Goal: Task Accomplishment & Management: Use online tool/utility

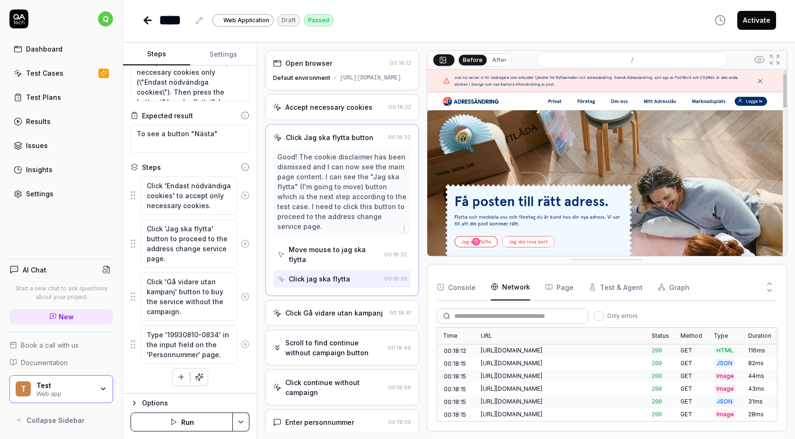
click at [317, 159] on div "Good! The cookie disclaimer has been dismissed and I can now see the main page …" at bounding box center [341, 191] width 137 height 87
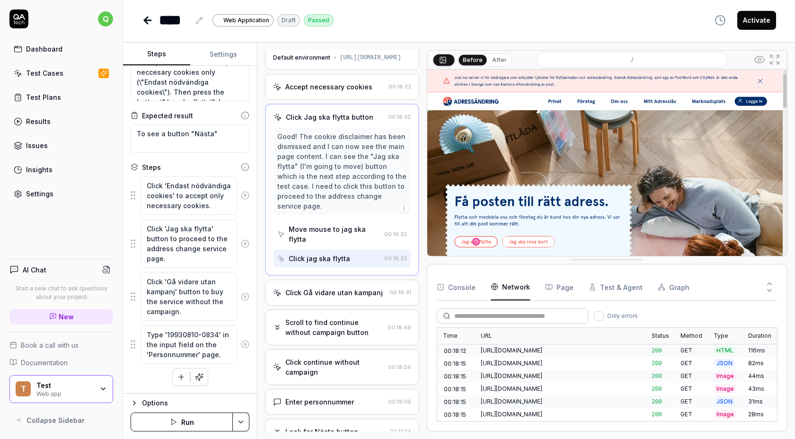
click at [323, 290] on div "Click Gå vidare utan kampanj" at bounding box center [333, 293] width 97 height 10
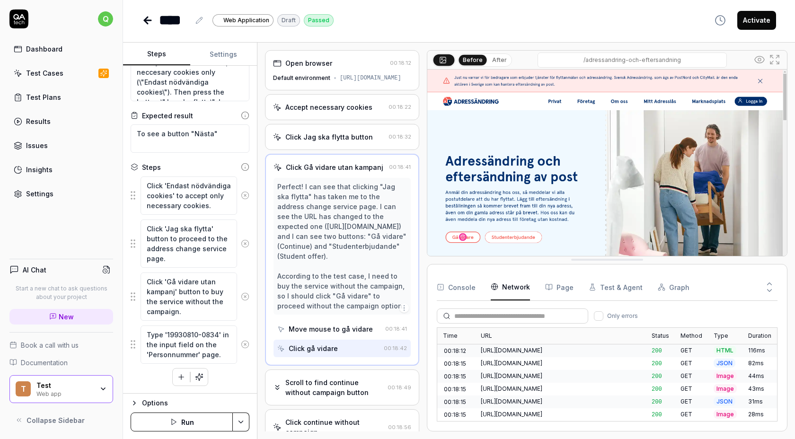
click at [322, 244] on div "Perfect! I can see that clicking "Jag ska flytta" has taken me to the address c…" at bounding box center [342, 246] width 130 height 129
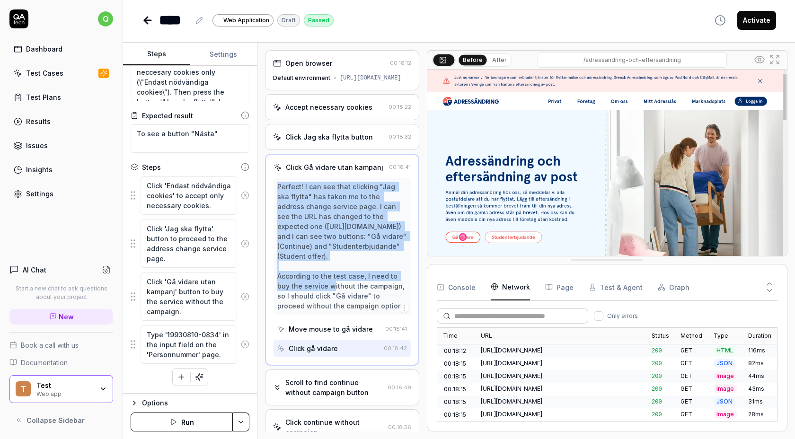
click at [322, 244] on div "Perfect! I can see that clicking "Jag ska flytta" has taken me to the address c…" at bounding box center [342, 246] width 130 height 129
click at [291, 248] on div "Perfect! I can see that clicking "Jag ska flytta" has taken me to the address c…" at bounding box center [342, 246] width 130 height 129
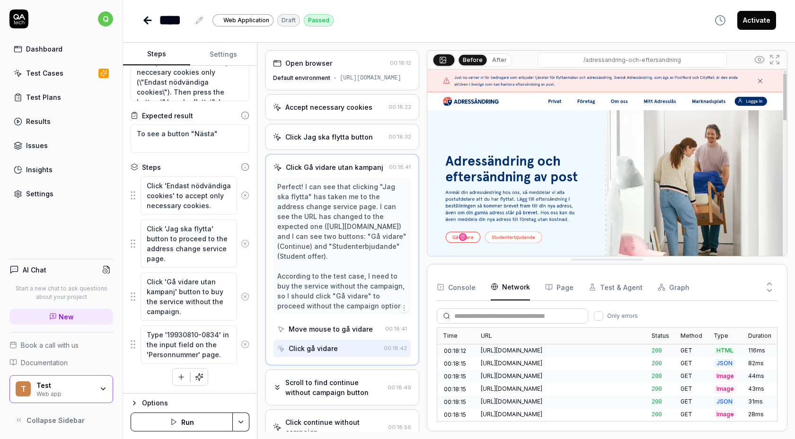
drag, startPoint x: 277, startPoint y: 193, endPoint x: 376, endPoint y: 329, distance: 168.6
click at [376, 311] on div "Perfect! I can see that clicking "Jag ska flytta" has taken me to the address c…" at bounding box center [342, 246] width 130 height 129
copy div "Perfect! I can see that clicking "Jag ska flytta" has taken me to the address c…"
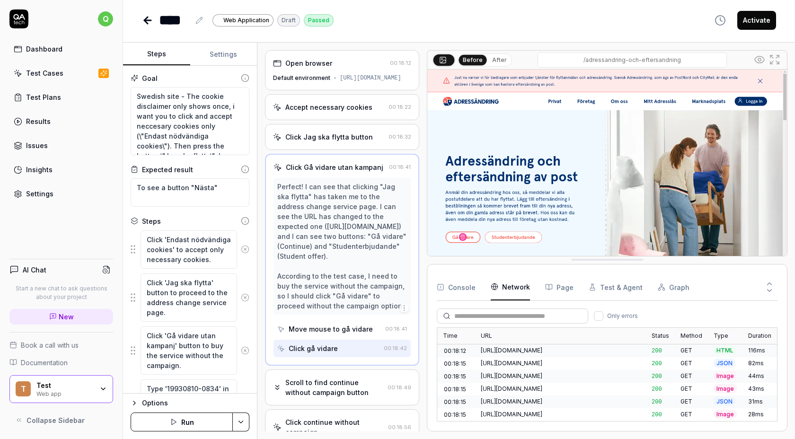
click at [381, 33] on div "**** Web Application Draft Passed Activate Steps Settings Goal Swedish site - T…" at bounding box center [459, 219] width 672 height 439
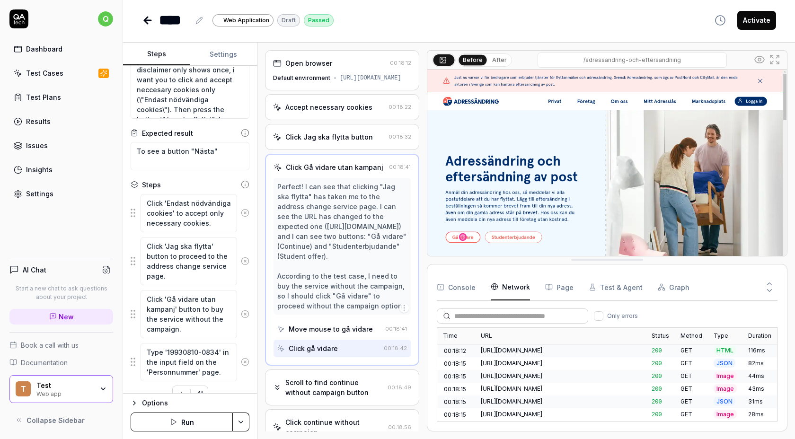
scroll to position [54, 0]
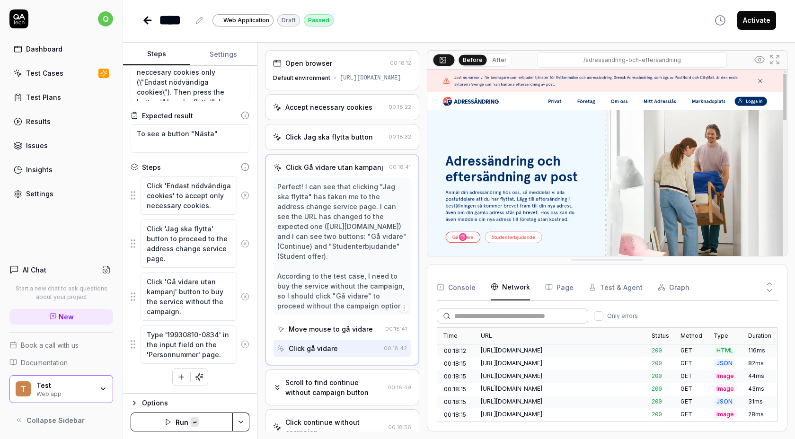
click at [248, 382] on div "Click 'Endast nödvändiga cookies' to accept only necessary cookies. Click 'Jag …" at bounding box center [190, 281] width 119 height 210
click at [209, 415] on button "Run ↵" at bounding box center [182, 422] width 102 height 19
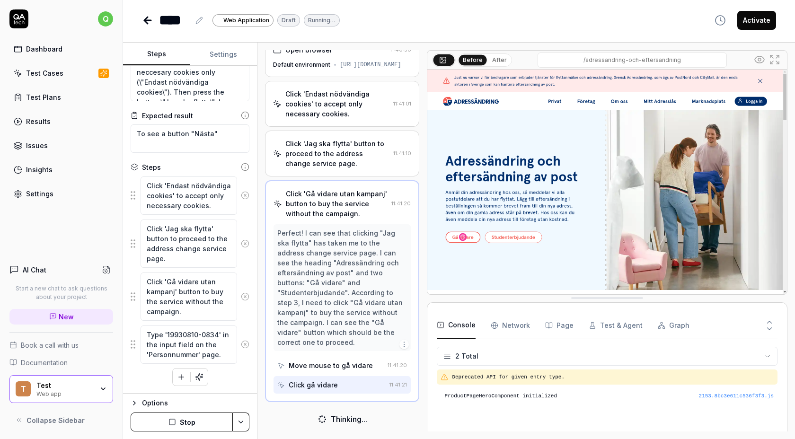
scroll to position [13, 0]
click at [245, 414] on html "q Dashboard Test Cases Test Plans Results Issues Insights Settings AI Chat Star…" at bounding box center [397, 219] width 795 height 439
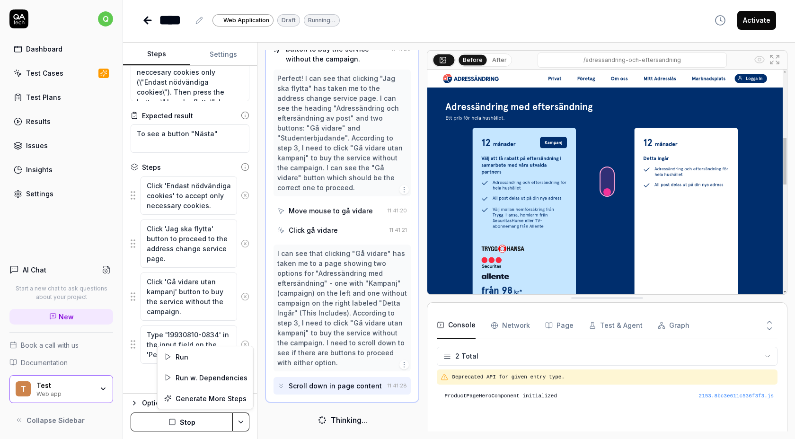
scroll to position [158, 0]
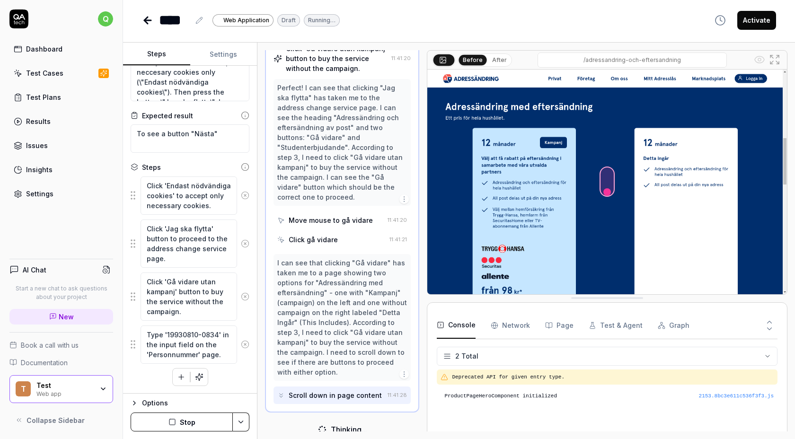
click at [245, 416] on html "q Dashboard Test Cases Test Plans Results Issues Insights Settings AI Chat Star…" at bounding box center [397, 219] width 795 height 439
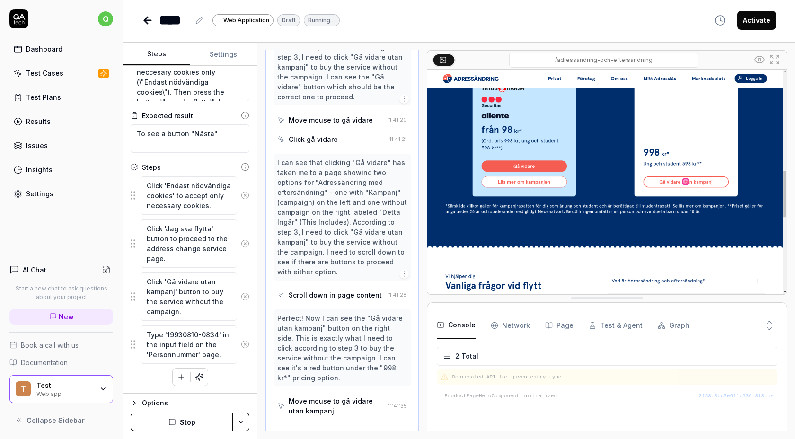
scroll to position [264, 0]
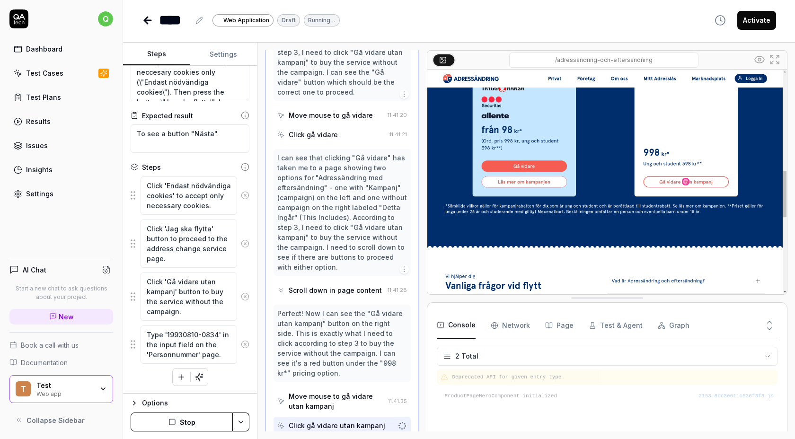
click at [212, 423] on button "Stop" at bounding box center [182, 422] width 102 height 19
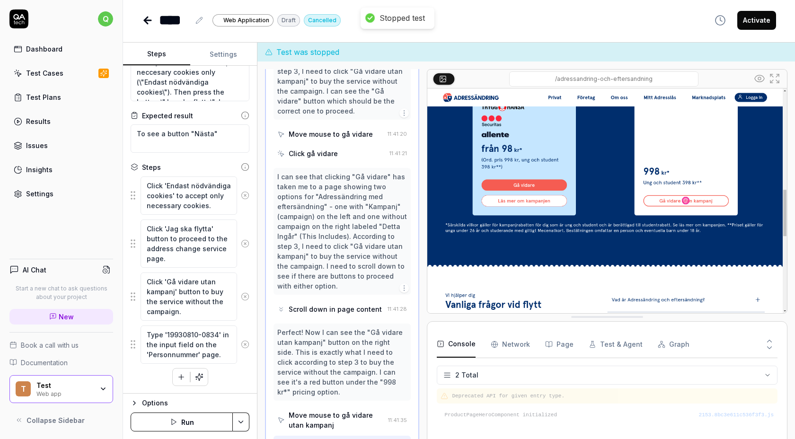
scroll to position [0, 0]
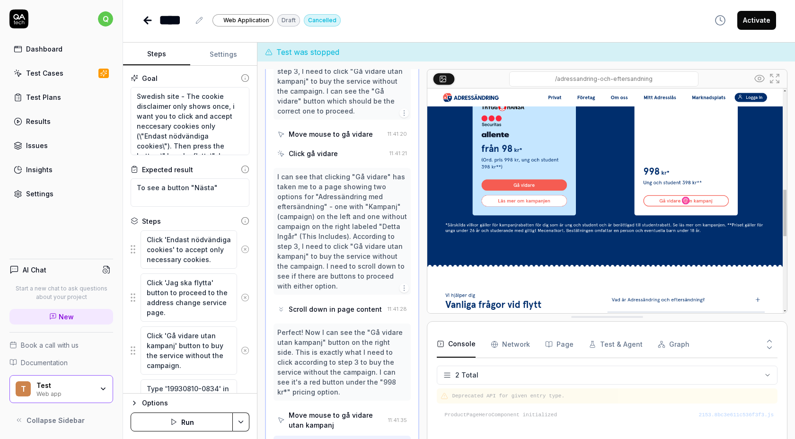
click at [751, 23] on button "Activate" at bounding box center [756, 20] width 39 height 19
click at [147, 21] on icon at bounding box center [147, 20] width 11 height 11
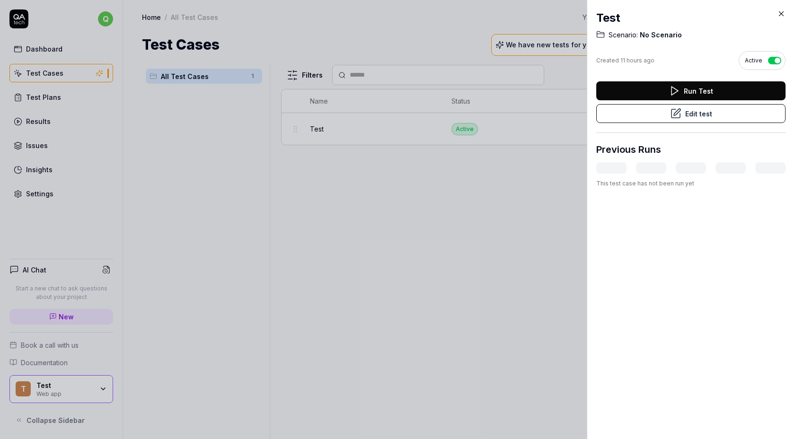
click at [360, 171] on div at bounding box center [397, 219] width 795 height 439
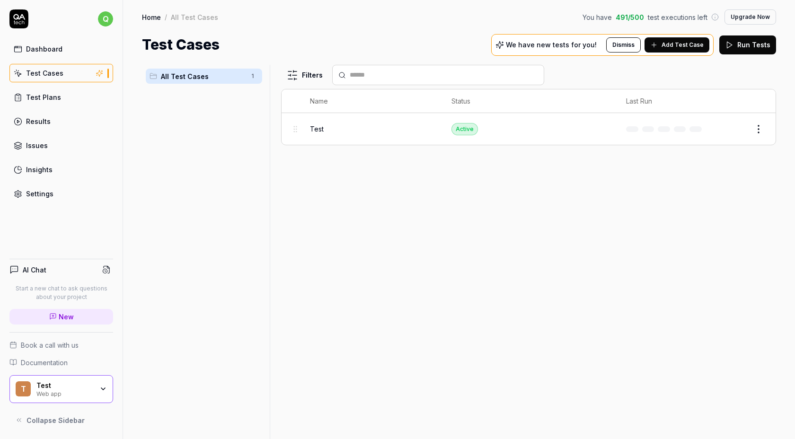
click at [764, 130] on html "q Dashboard Test Cases Test Plans Results Issues Insights Settings AI Chat Star…" at bounding box center [397, 219] width 795 height 439
click at [675, 125] on html "q Dashboard Test Cases Test Plans Results Issues Insights Settings AI Chat Star…" at bounding box center [397, 219] width 795 height 439
click at [482, 131] on td "Active" at bounding box center [529, 129] width 175 height 32
click at [310, 125] on span "Test" at bounding box center [317, 129] width 14 height 10
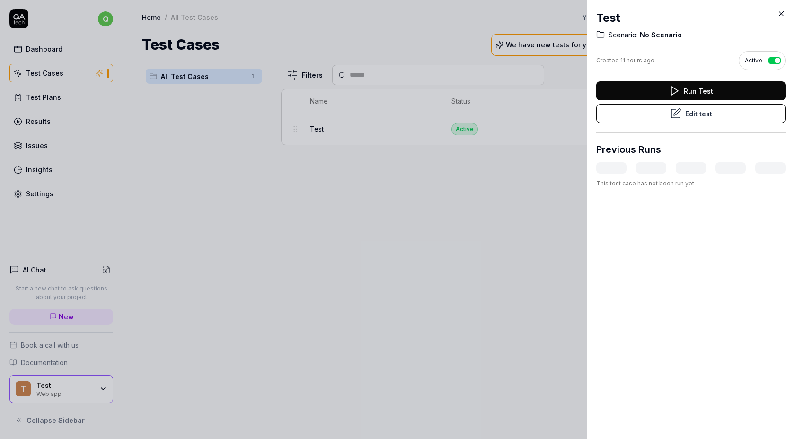
click at [671, 120] on button "Edit test" at bounding box center [690, 113] width 189 height 19
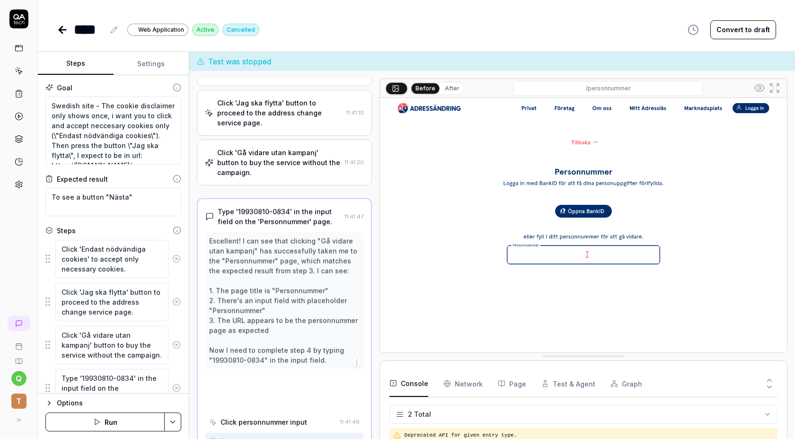
scroll to position [70, 0]
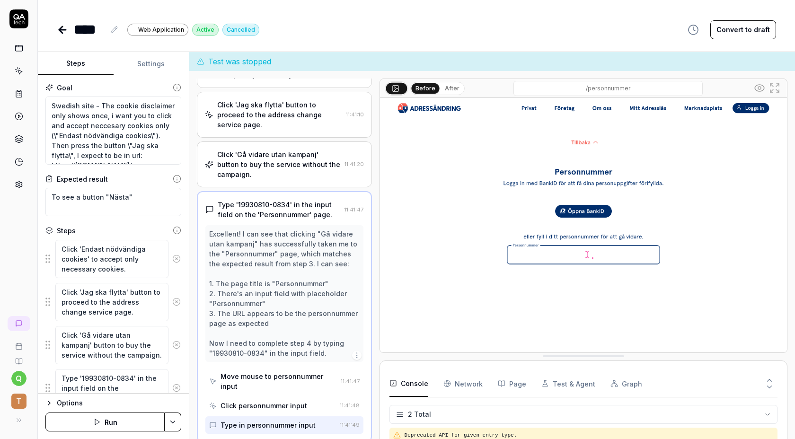
type textarea "*"
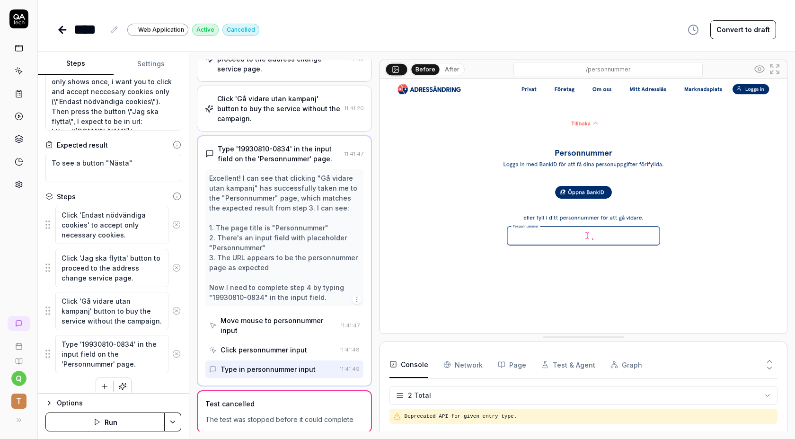
scroll to position [44, 0]
